Goal: Task Accomplishment & Management: Use online tool/utility

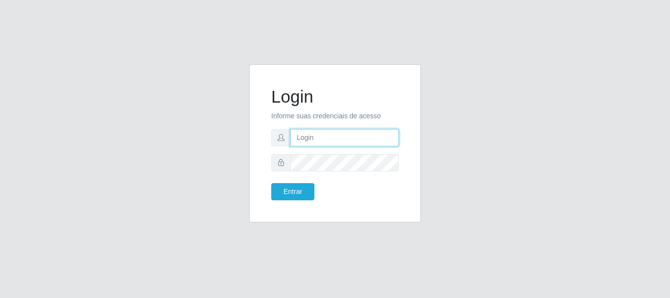
drag, startPoint x: 0, startPoint y: 0, endPoint x: 336, endPoint y: 134, distance: 362.0
click at [336, 134] on input "text" at bounding box center [344, 137] width 108 height 17
type input "Ubiratan@confglacer"
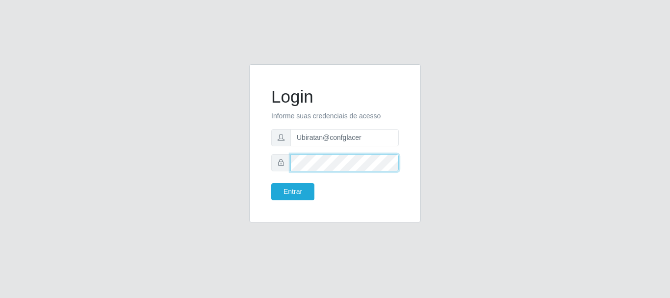
click at [271, 183] on button "Entrar" at bounding box center [292, 191] width 43 height 17
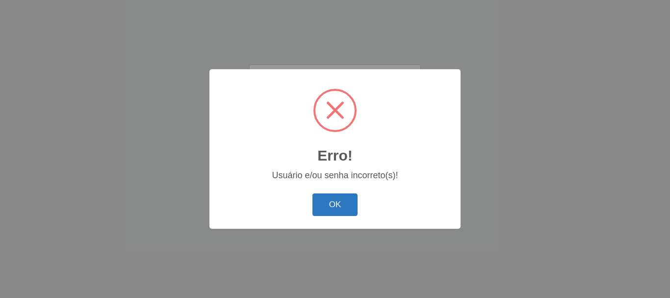
click at [334, 198] on button "OK" at bounding box center [335, 204] width 46 height 23
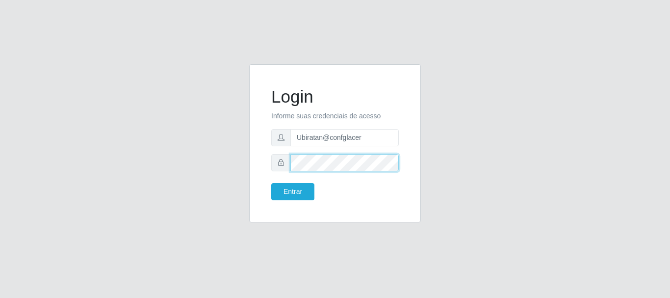
click at [271, 183] on button "Entrar" at bounding box center [292, 191] width 43 height 17
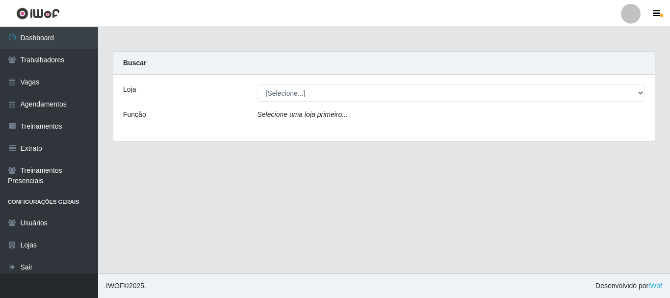
click at [542, 102] on div "Loja [Selecione...] Glace Real Confeitaria Função Selecione uma loja primeiro..." at bounding box center [383, 108] width 541 height 67
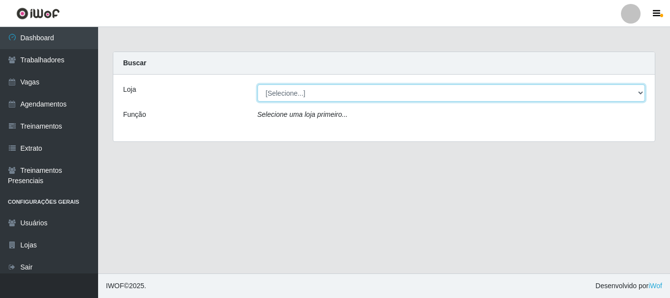
click at [546, 93] on select "[Selecione...] Glace Real Confeitaria" at bounding box center [451, 92] width 388 height 17
select select "445"
click at [257, 84] on select "[Selecione...] Glace Real Confeitaria" at bounding box center [451, 92] width 388 height 17
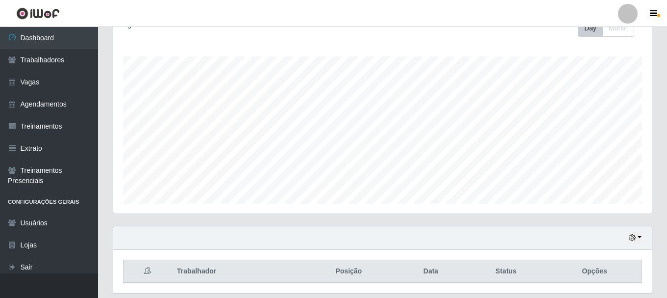
scroll to position [179, 0]
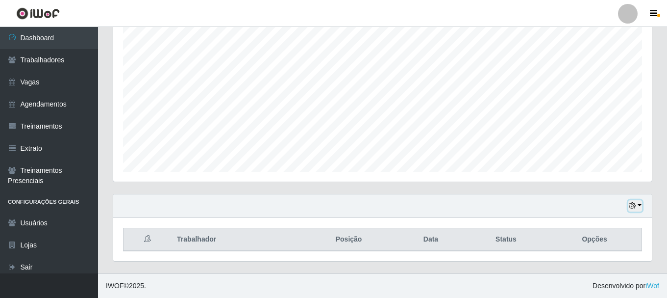
click at [629, 203] on icon "button" at bounding box center [632, 205] width 7 height 7
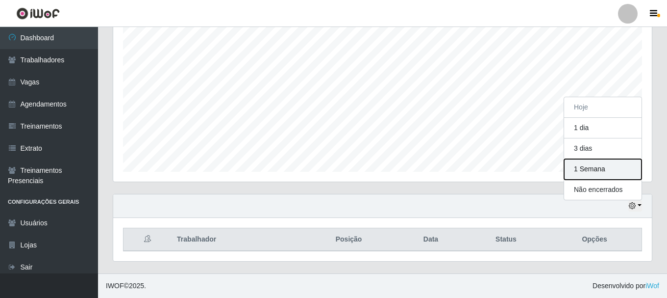
click at [579, 162] on button "1 Semana" at bounding box center [602, 169] width 77 height 21
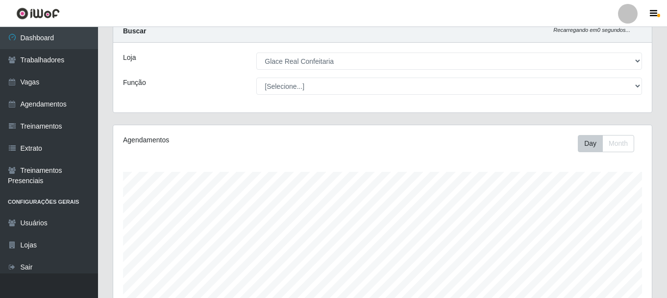
scroll to position [0, 0]
